Goal: Submit feedback/report problem

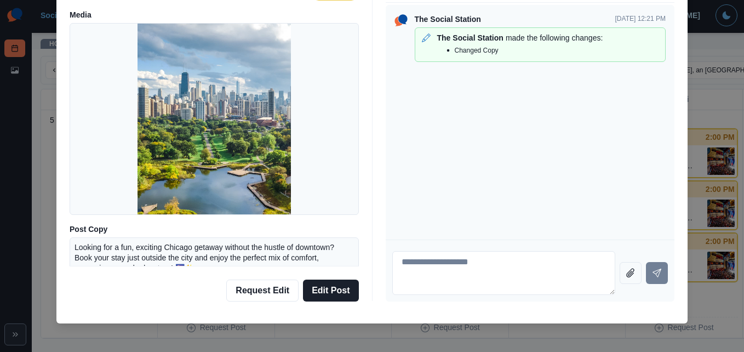
scroll to position [48, 0]
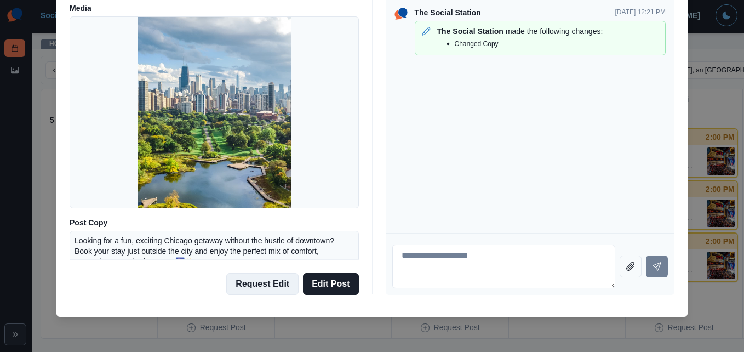
click at [261, 285] on button "Request Edit" at bounding box center [262, 284] width 72 height 22
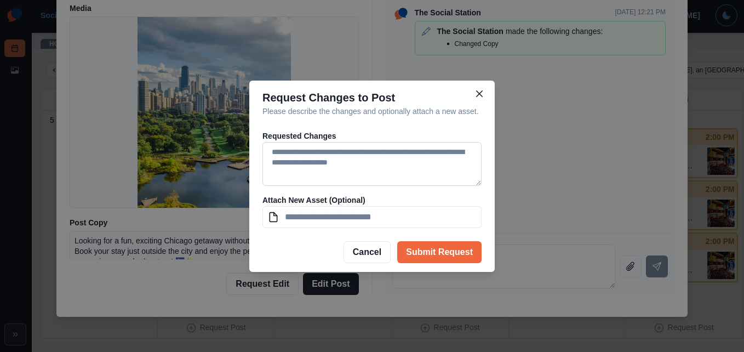
click at [304, 156] on textarea at bounding box center [371, 164] width 219 height 44
type textarea "*"
click at [344, 217] on input at bounding box center [371, 217] width 219 height 22
drag, startPoint x: 398, startPoint y: 151, endPoint x: 471, endPoint y: 164, distance: 73.5
click at [471, 164] on textarea "**********" at bounding box center [371, 164] width 219 height 44
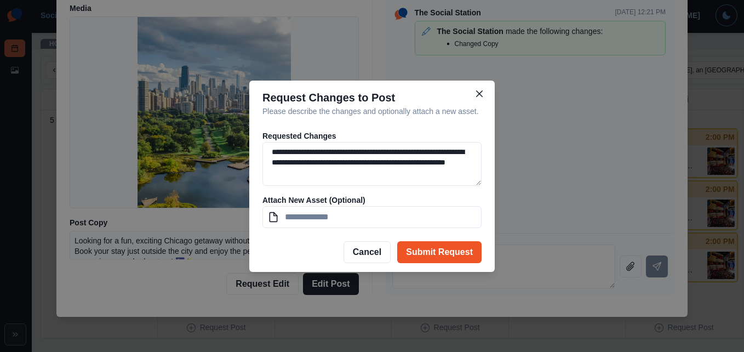
type textarea "**********"
click at [454, 252] on button "Submit Request" at bounding box center [439, 252] width 84 height 22
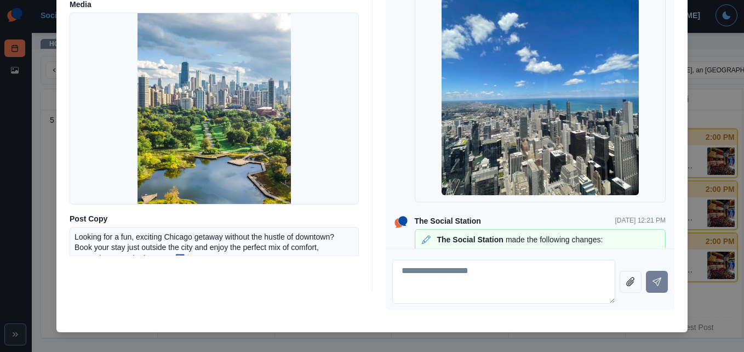
scroll to position [49, 0]
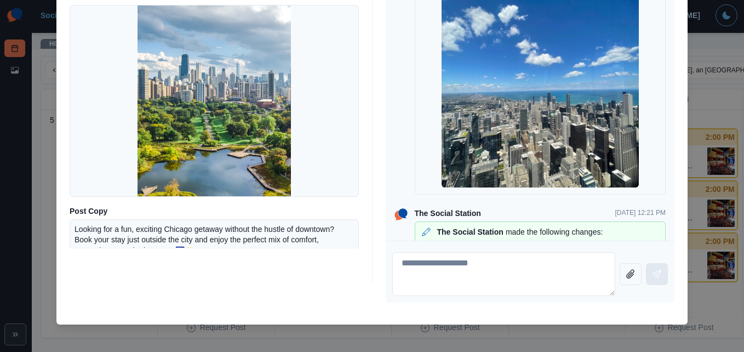
click at [653, 274] on icon "Send message" at bounding box center [656, 274] width 9 height 9
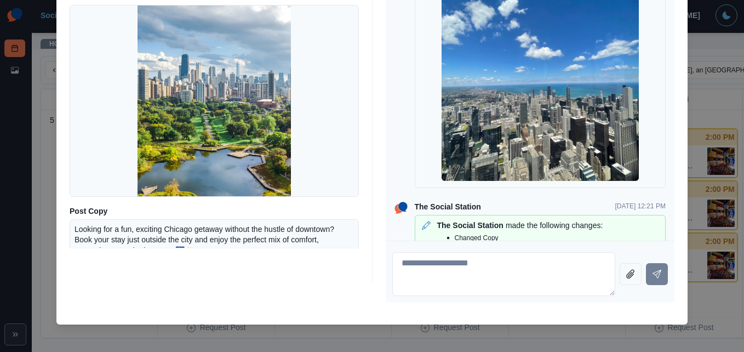
scroll to position [101, 0]
